Goal: Task Accomplishment & Management: Use online tool/utility

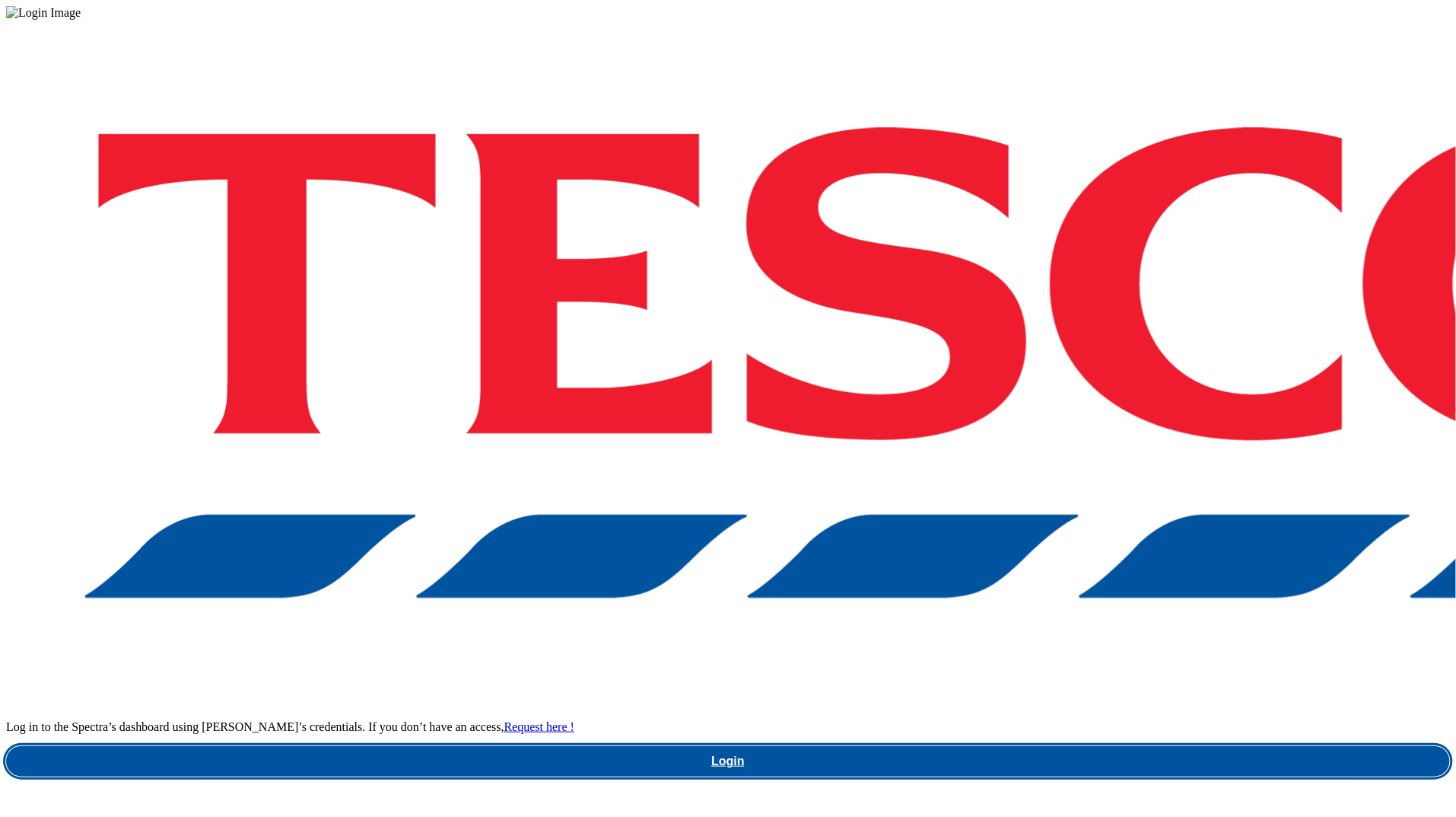
click at [1033, 746] on link "Login" at bounding box center [727, 761] width 1444 height 30
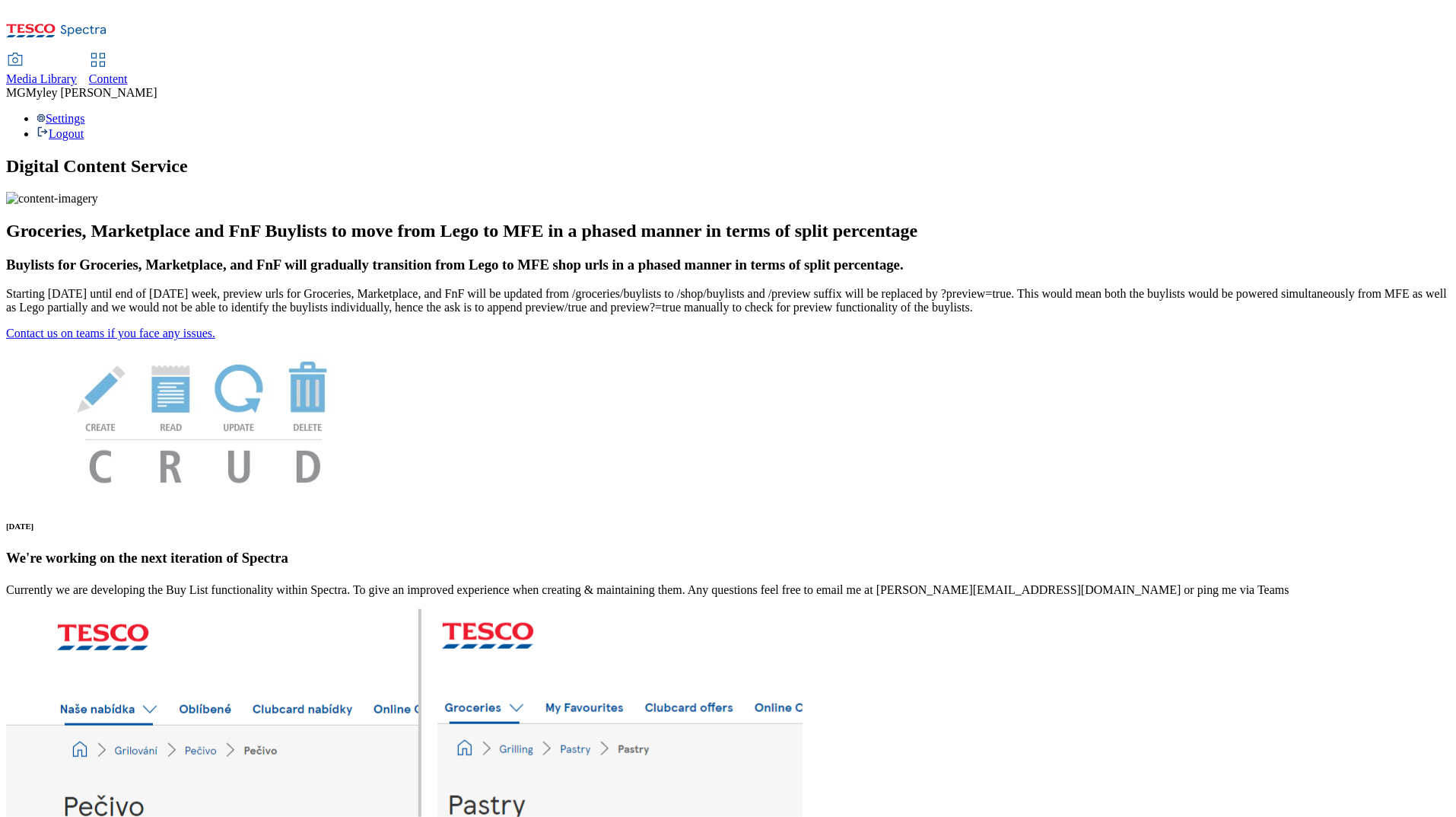
click at [76, 72] on div "Media Library" at bounding box center [41, 79] width 71 height 14
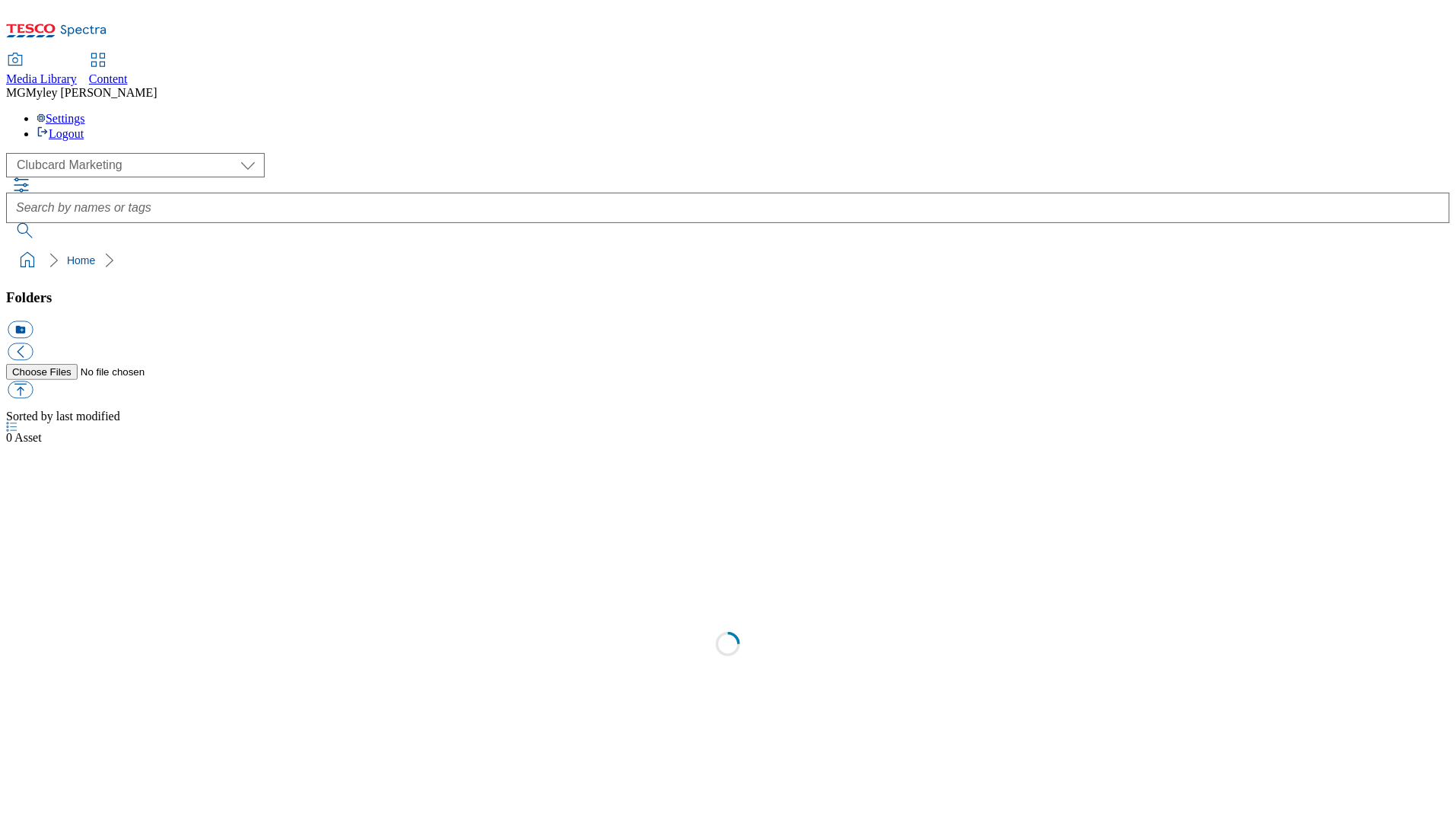
scroll to position [1, 0]
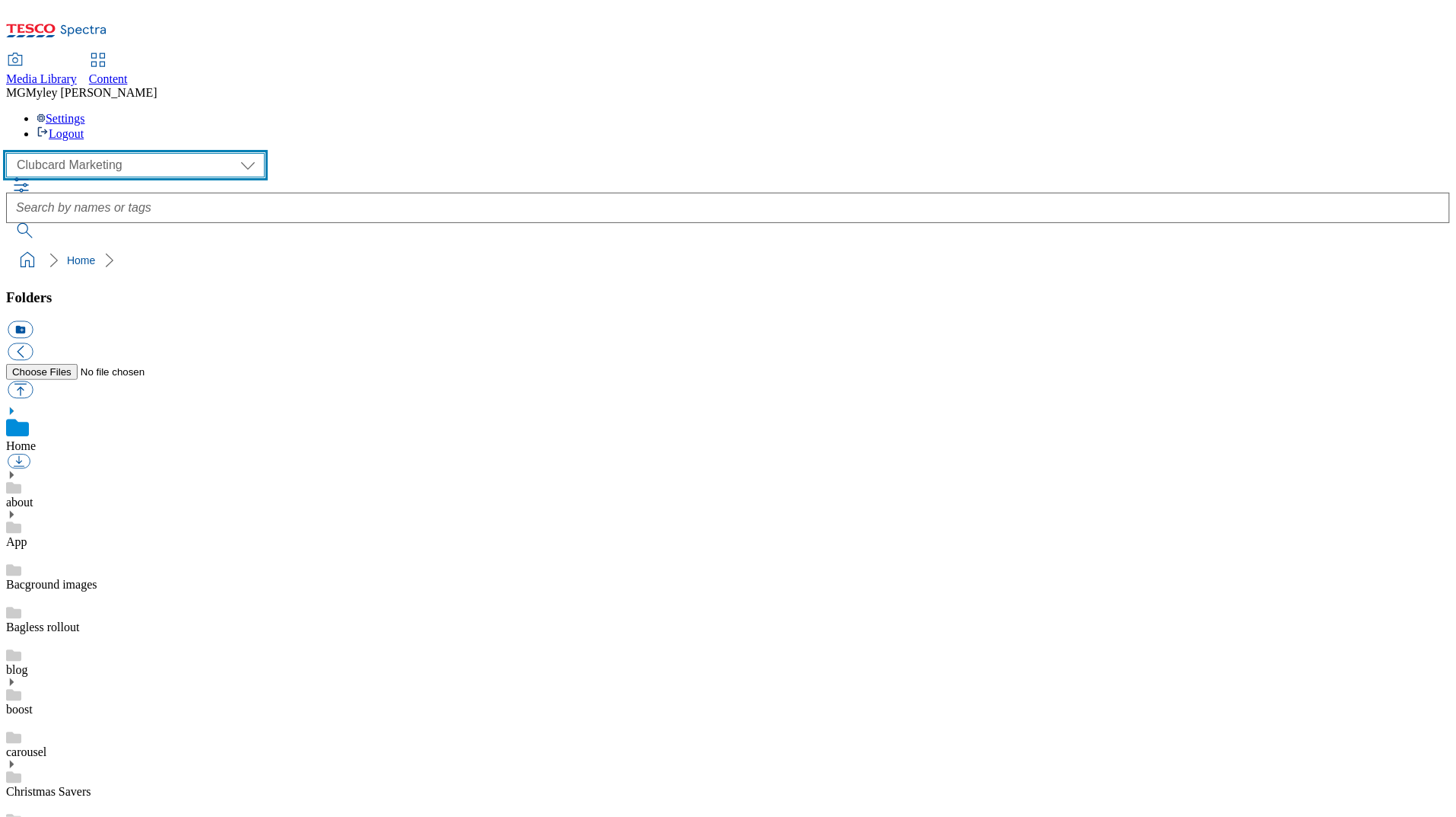
click at [128, 153] on select "Clubcard Marketing Dotcom UK GHS Marketing UK GHS ROI iGHS Marketing CE MCA CZ …" at bounding box center [135, 165] width 259 height 24
select select "flare-ghs-roi"
